Goal: Transaction & Acquisition: Book appointment/travel/reservation

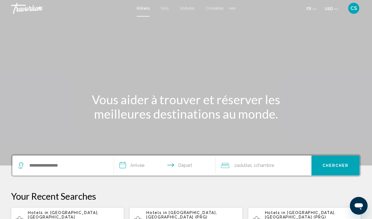
click at [332, 7] on span "USD" at bounding box center [328, 9] width 8 height 4
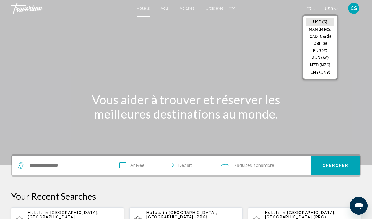
click at [325, 52] on button "EUR (€)" at bounding box center [320, 50] width 28 height 7
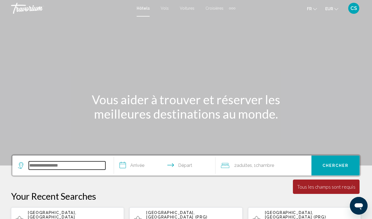
click at [86, 167] on input "Search widget" at bounding box center [67, 166] width 77 height 8
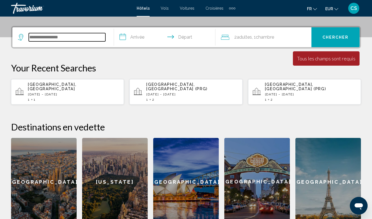
scroll to position [66, 0]
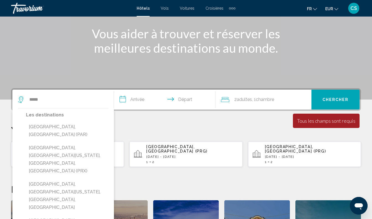
click at [73, 126] on button "[GEOGRAPHIC_DATA], [GEOGRAPHIC_DATA] (PAR)" at bounding box center [67, 131] width 82 height 18
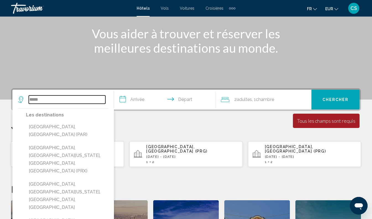
type input "**********"
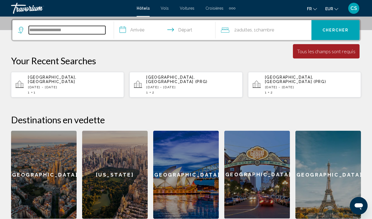
scroll to position [136, 0]
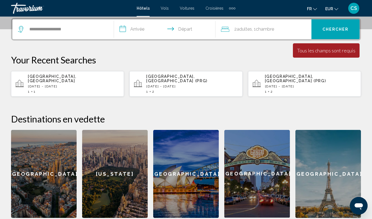
click at [142, 30] on input "**********" at bounding box center [166, 30] width 104 height 22
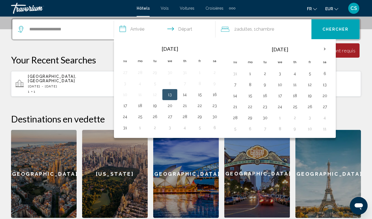
click at [325, 48] on th "Next month" at bounding box center [324, 49] width 15 height 12
click at [327, 116] on button "29" at bounding box center [324, 118] width 9 height 8
click at [325, 49] on th "Next month" at bounding box center [324, 49] width 15 height 12
click at [126, 131] on button "30" at bounding box center [124, 129] width 9 height 8
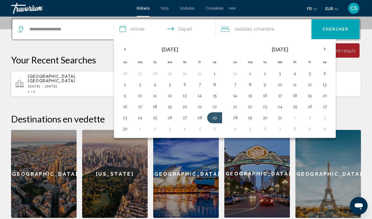
type input "**********"
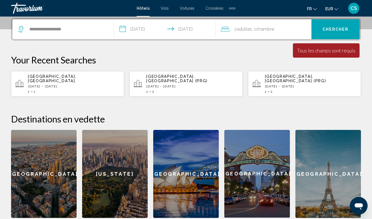
click at [336, 29] on span "Chercher" at bounding box center [335, 29] width 26 height 4
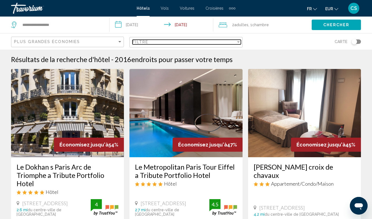
click at [175, 43] on div "Filtre" at bounding box center [183, 42] width 103 height 4
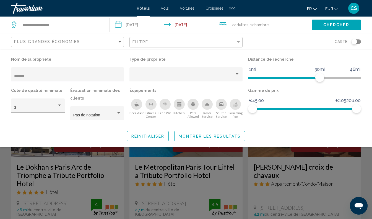
type input "********"
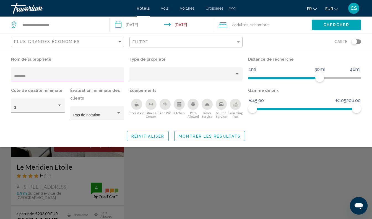
click at [200, 135] on span "Montrer les résultats" at bounding box center [209, 136] width 62 height 4
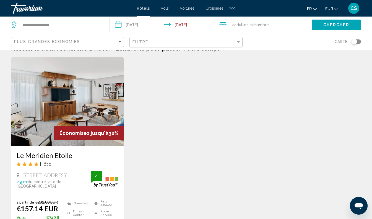
scroll to position [13, 0]
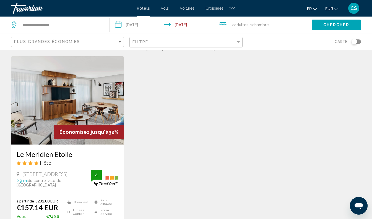
click at [356, 40] on div "Toggle map" at bounding box center [355, 42] width 9 height 4
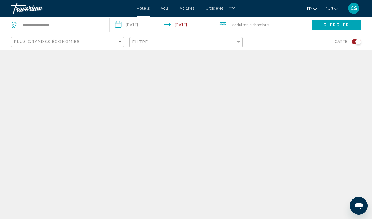
scroll to position [0, 0]
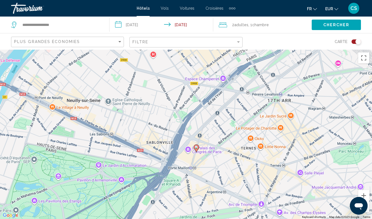
click at [356, 41] on div "Toggle map" at bounding box center [358, 42] width 6 height 6
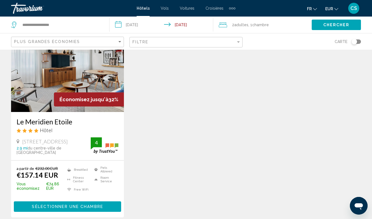
scroll to position [44, 0]
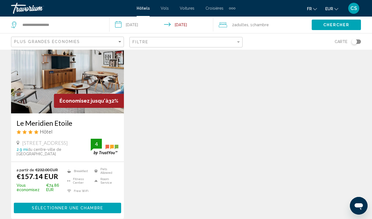
click at [65, 126] on h3 "Le Meridien Etoile" at bounding box center [68, 123] width 102 height 8
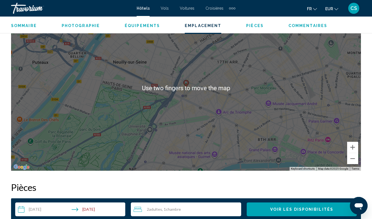
scroll to position [648, 0]
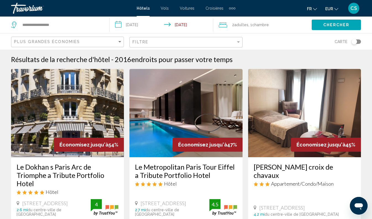
click at [358, 40] on div "Toggle map" at bounding box center [355, 42] width 9 height 4
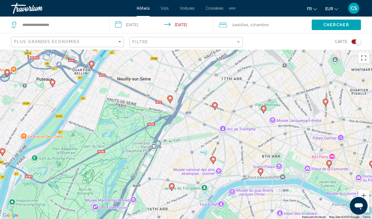
click at [214, 104] on image "Main content" at bounding box center [214, 105] width 3 height 3
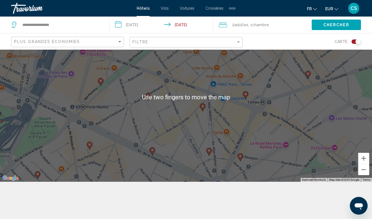
scroll to position [36, 0]
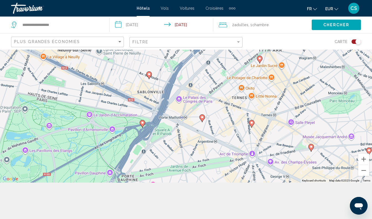
click at [311, 147] on image "Main content" at bounding box center [310, 146] width 3 height 3
click at [311, 147] on div "To navigate, press the arrow keys. To activate drag with keyboard, press Alt + …" at bounding box center [186, 98] width 372 height 170
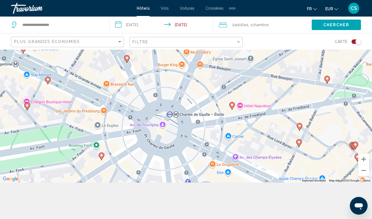
click at [232, 105] on image "Main content" at bounding box center [231, 104] width 3 height 3
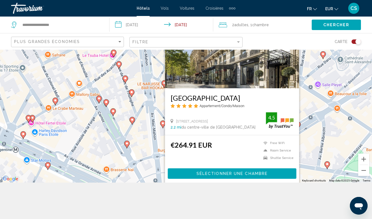
click at [162, 126] on icon "Main content" at bounding box center [162, 124] width 5 height 7
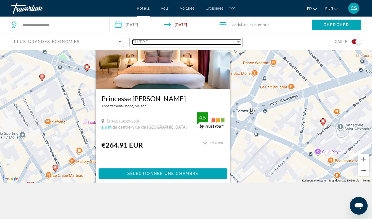
click at [183, 41] on div "Filtre" at bounding box center [183, 42] width 103 height 4
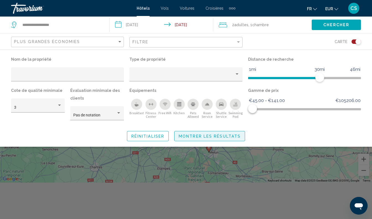
click at [233, 137] on span "Montrer les résultats" at bounding box center [209, 136] width 62 height 4
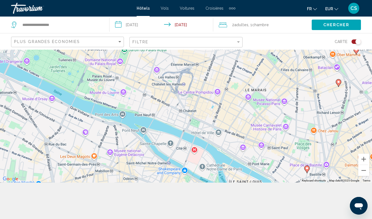
click at [306, 169] on image "Main content" at bounding box center [306, 168] width 3 height 3
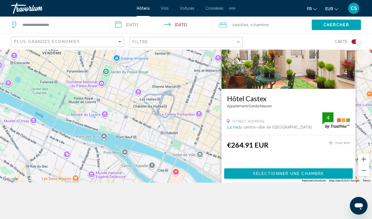
click at [206, 125] on div "To navigate, press the arrow keys. To activate drag with keyboard, press Alt + …" at bounding box center [186, 98] width 372 height 170
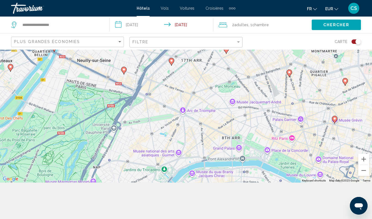
click at [171, 61] on image "Main content" at bounding box center [171, 60] width 3 height 3
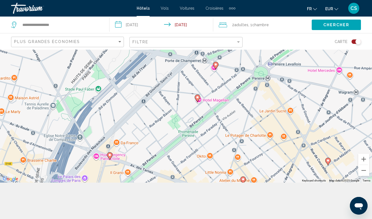
click at [197, 98] on image "Main content" at bounding box center [197, 97] width 3 height 3
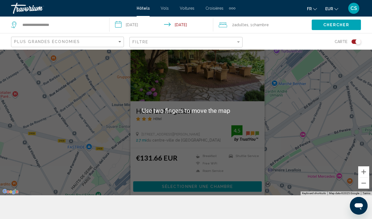
scroll to position [50, 0]
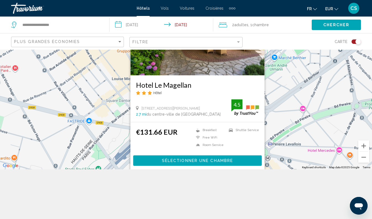
click at [286, 128] on div "To navigate, press the arrow keys. To activate drag with keyboard, press Alt + …" at bounding box center [186, 85] width 372 height 170
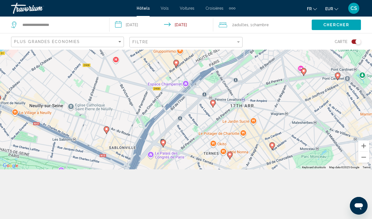
click at [229, 155] on image "Main content" at bounding box center [229, 154] width 3 height 3
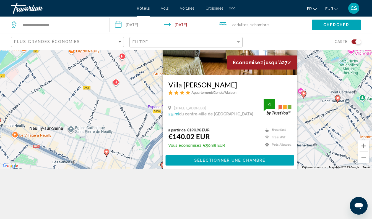
click at [106, 152] on image "Main content" at bounding box center [106, 151] width 3 height 3
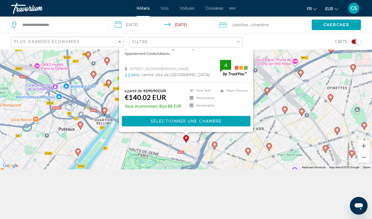
click at [235, 154] on div "To activate drag with keyboard, press Alt + Enter. Once in keyboard drag state,…" at bounding box center [186, 85] width 372 height 170
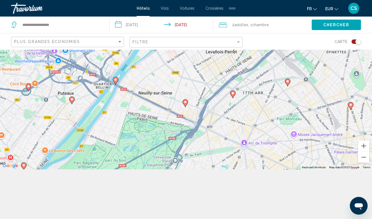
click at [232, 93] on image "Main content" at bounding box center [232, 93] width 3 height 3
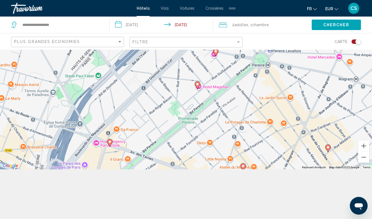
click at [241, 167] on icon "Main content" at bounding box center [242, 167] width 5 height 7
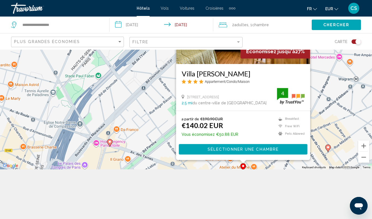
scroll to position [0, 0]
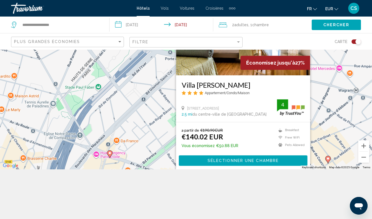
click at [110, 153] on image "Main content" at bounding box center [109, 153] width 3 height 3
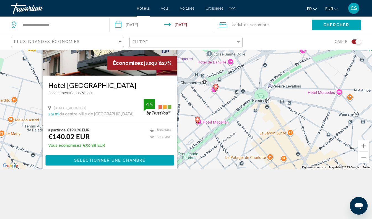
click at [197, 119] on image "Main content" at bounding box center [197, 119] width 3 height 3
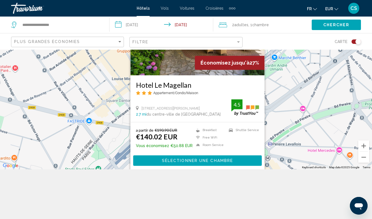
click at [279, 105] on div "To navigate, press the arrow keys. To activate drag with keyboard, press Alt + …" at bounding box center [186, 85] width 372 height 170
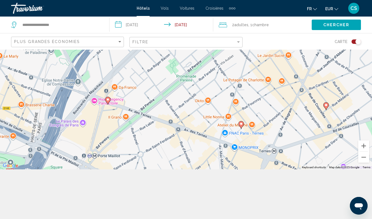
click at [326, 106] on image "Main content" at bounding box center [325, 105] width 3 height 3
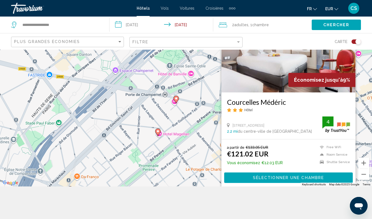
scroll to position [33, 0]
